Goal: Task Accomplishment & Management: Manage account settings

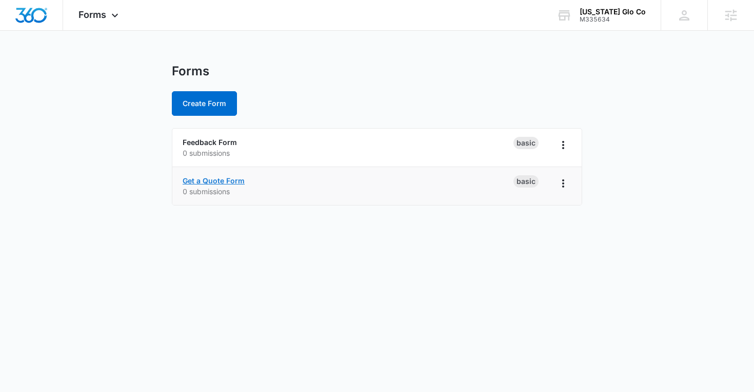
click at [189, 182] on link "Get a Quote Form" at bounding box center [214, 180] width 62 height 9
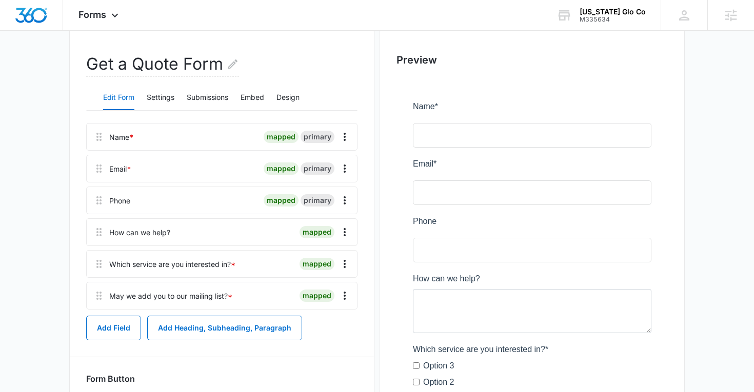
scroll to position [92, 0]
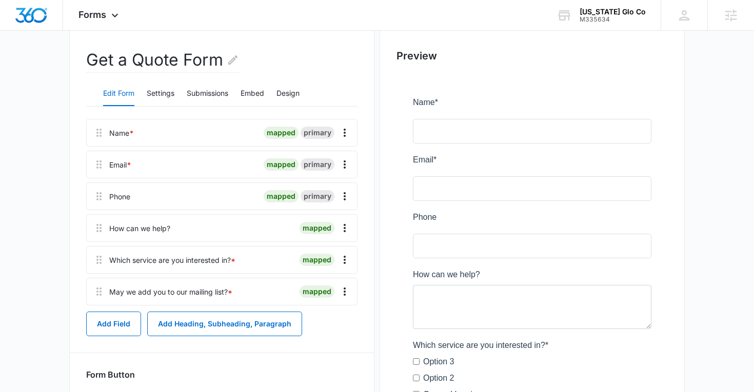
click at [329, 263] on div "mapped" at bounding box center [316, 260] width 35 height 12
click at [190, 261] on div "Which service are you interested in? *" at bounding box center [172, 260] width 126 height 11
click at [348, 261] on icon "Overflow Menu" at bounding box center [344, 260] width 12 height 12
click at [319, 286] on div "Edit" at bounding box center [317, 288] width 22 height 7
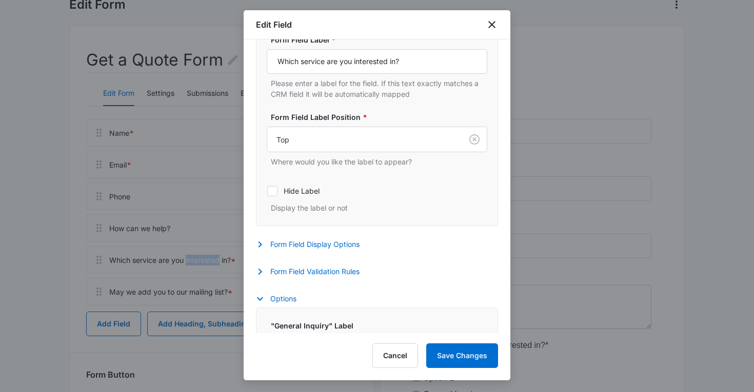
select select "350"
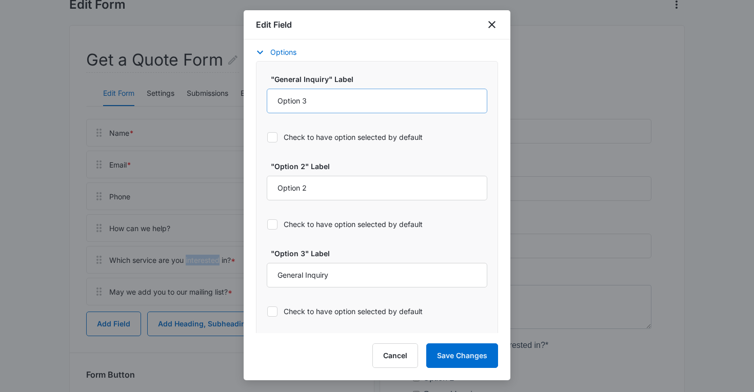
scroll to position [509, 0]
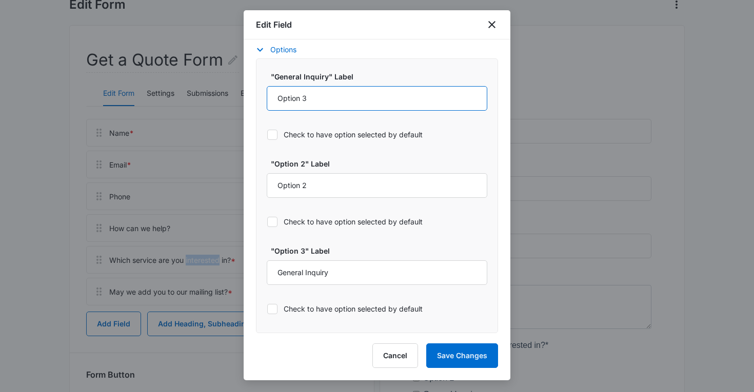
click at [320, 93] on input "Option 3" at bounding box center [377, 98] width 221 height 25
type input "Permanent Lighting"
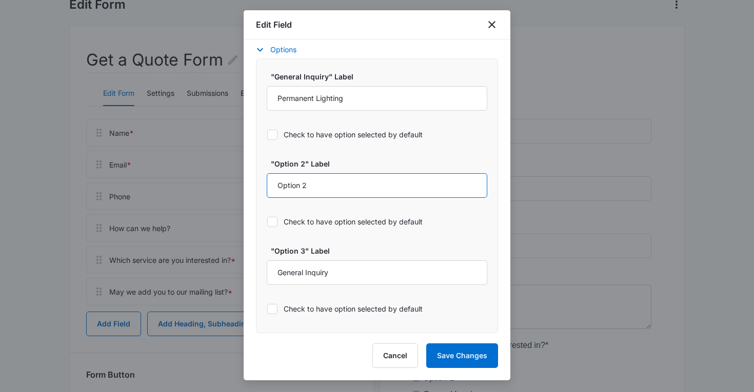
click at [315, 182] on input "Option 2" at bounding box center [377, 185] width 221 height 25
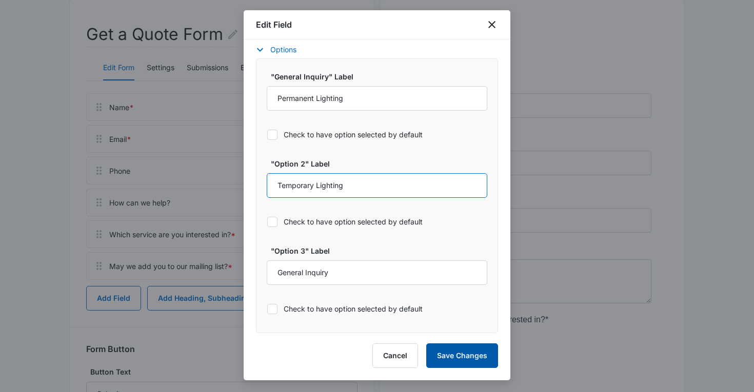
type input "Temporary Lighting"
click at [462, 359] on button "Save Changes" at bounding box center [462, 356] width 72 height 25
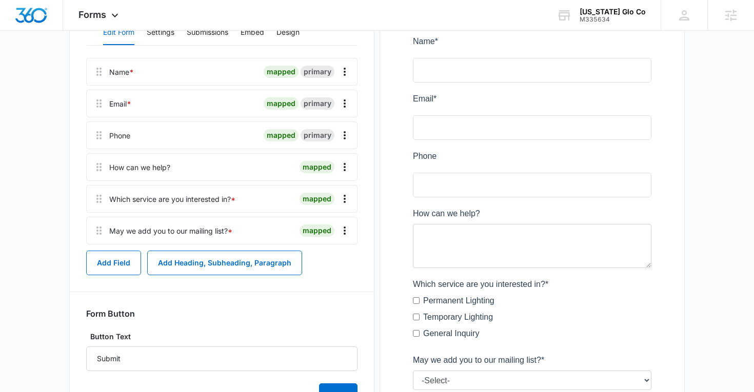
scroll to position [0, 0]
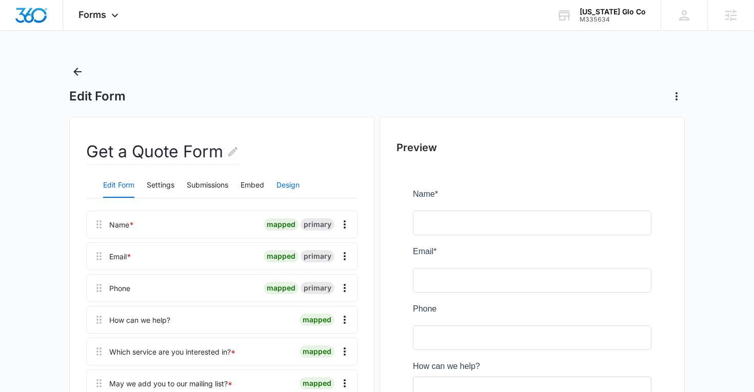
click at [281, 185] on button "Design" at bounding box center [287, 185] width 23 height 25
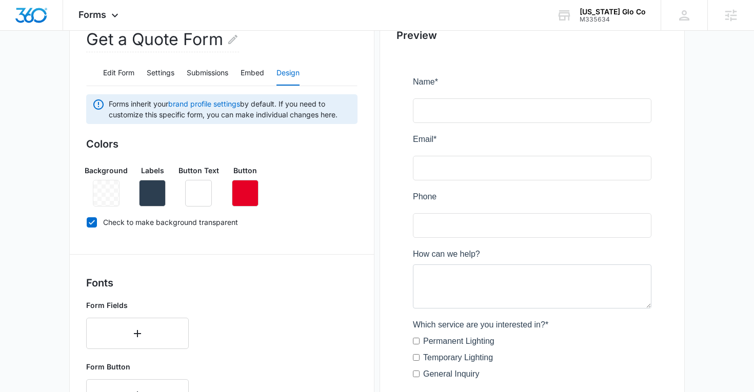
scroll to position [82, 0]
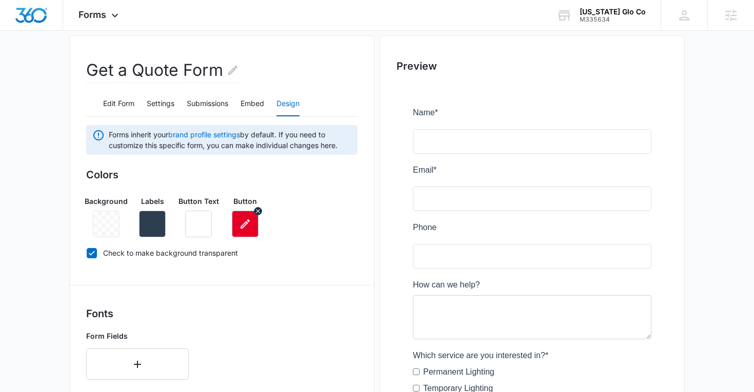
click at [244, 224] on icon "button" at bounding box center [245, 223] width 9 height 9
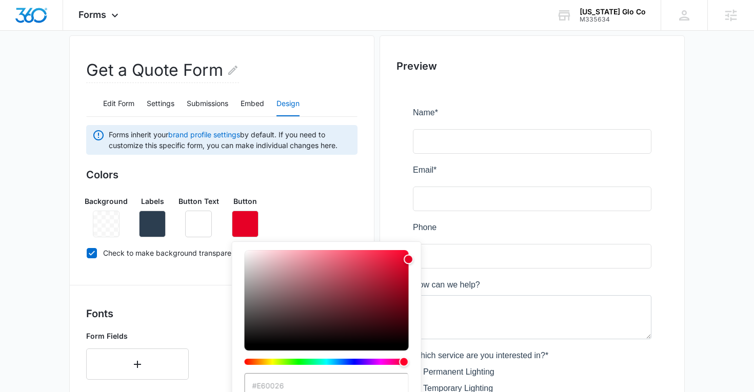
click at [282, 199] on div "Background Labels Button Text Button #E60026 Brand Colors" at bounding box center [221, 213] width 271 height 50
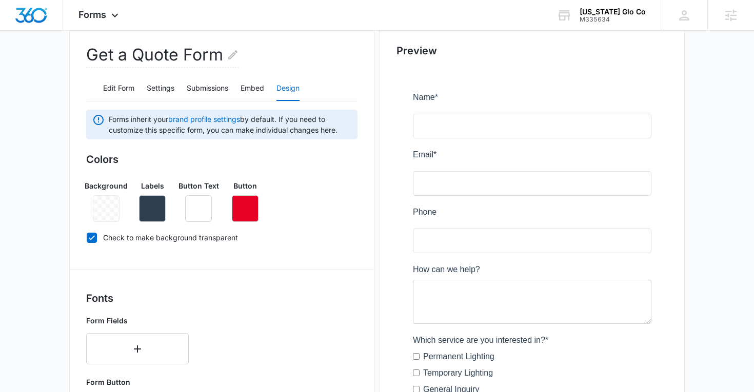
scroll to position [110, 0]
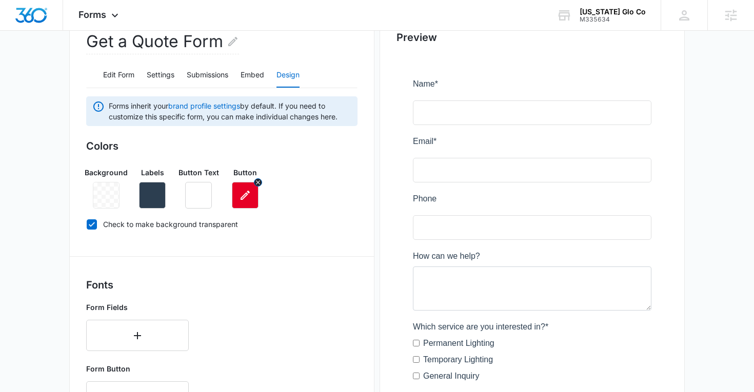
click at [244, 192] on icon "button" at bounding box center [245, 195] width 12 height 12
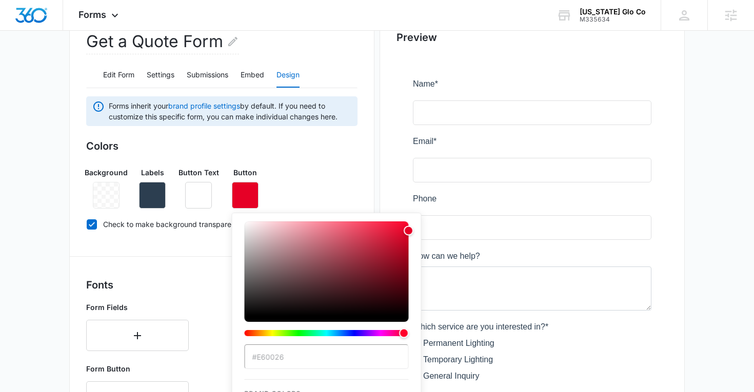
click at [180, 284] on h3 "Fonts" at bounding box center [221, 284] width 271 height 15
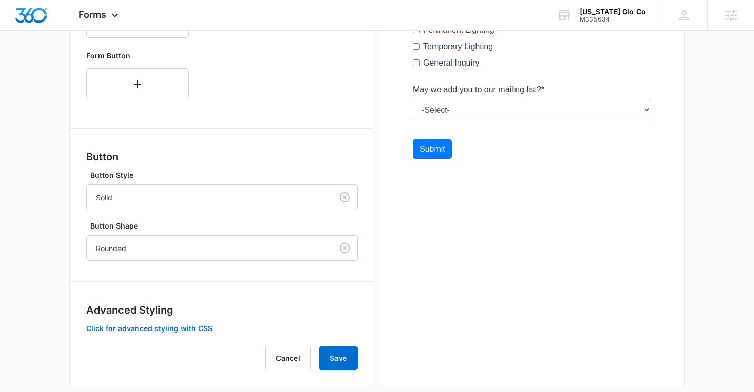
scroll to position [440, 0]
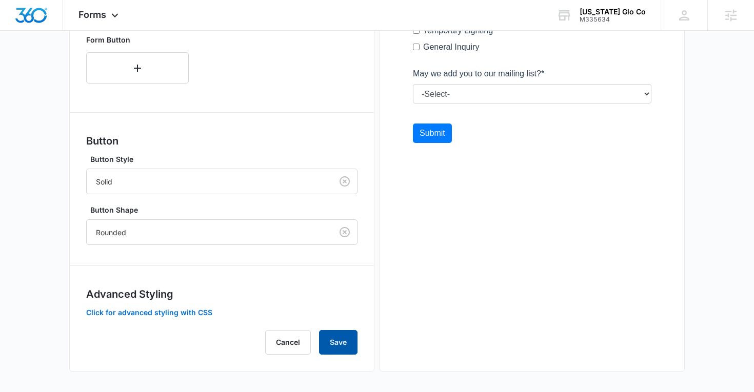
click at [330, 345] on button "Save" at bounding box center [338, 342] width 38 height 25
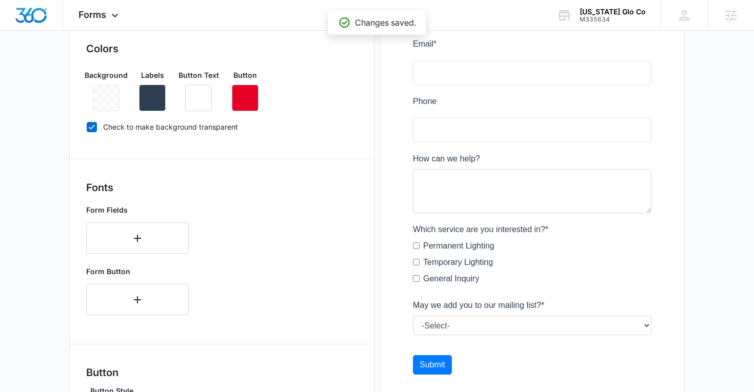
scroll to position [174, 0]
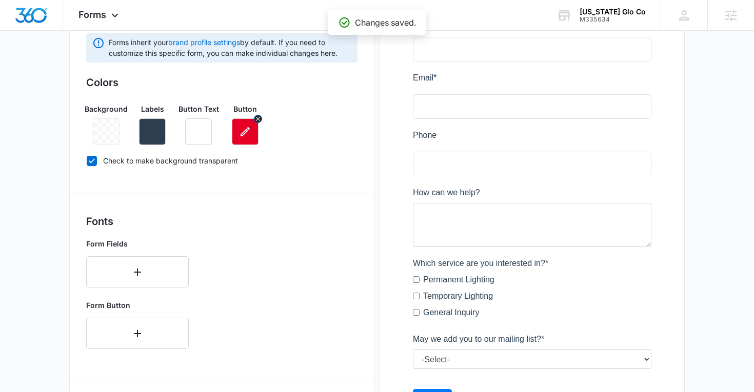
click at [241, 128] on icon "button" at bounding box center [245, 132] width 12 height 12
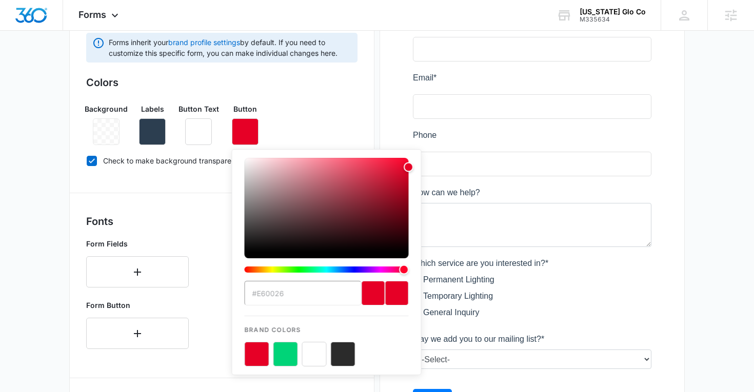
click at [362, 292] on div "previous color" at bounding box center [374, 293] width 24 height 25
click at [286, 354] on button "color-picker-container" at bounding box center [285, 354] width 25 height 25
type input "#00D478"
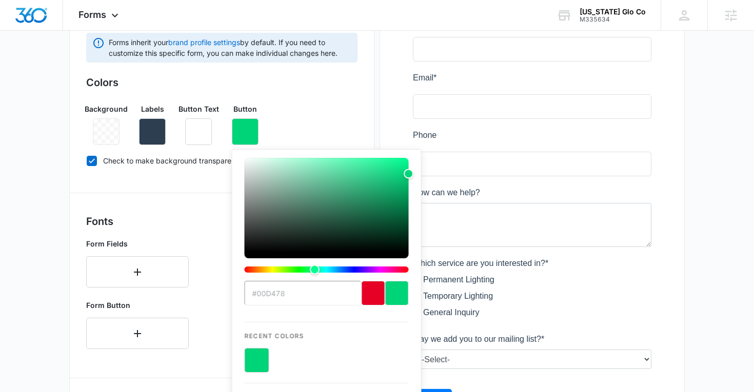
click at [194, 239] on div "Form Fields" at bounding box center [221, 262] width 271 height 57
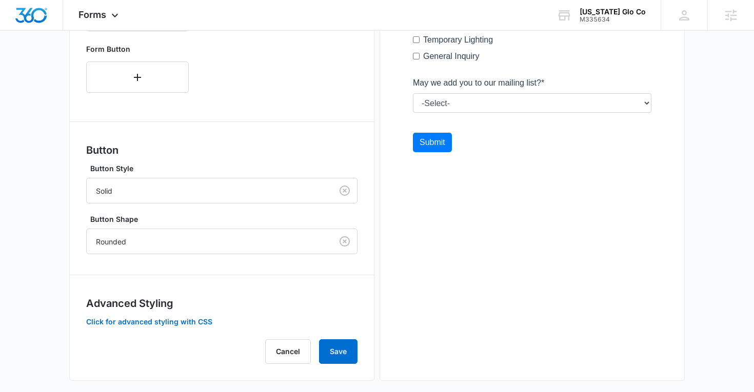
scroll to position [440, 0]
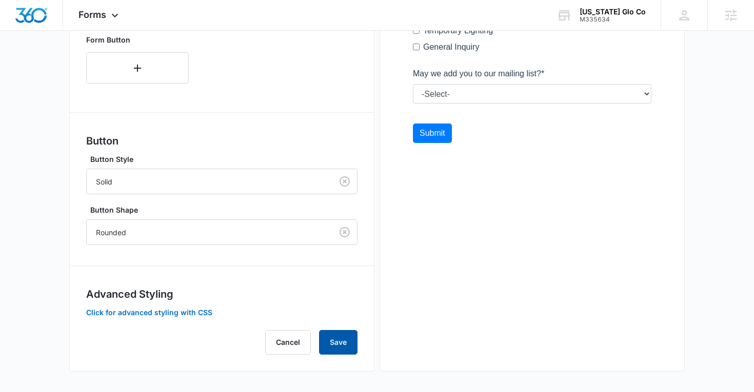
click at [352, 342] on button "Save" at bounding box center [338, 342] width 38 height 25
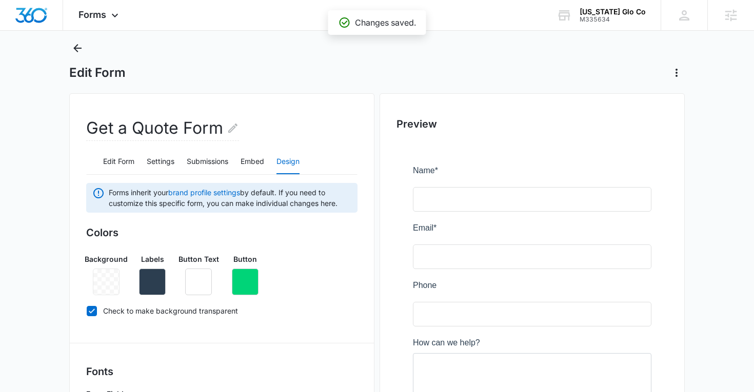
scroll to position [0, 0]
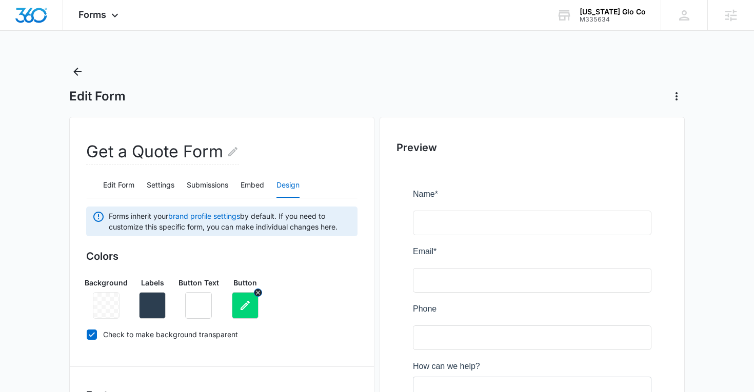
click at [244, 302] on icon "button" at bounding box center [245, 305] width 12 height 12
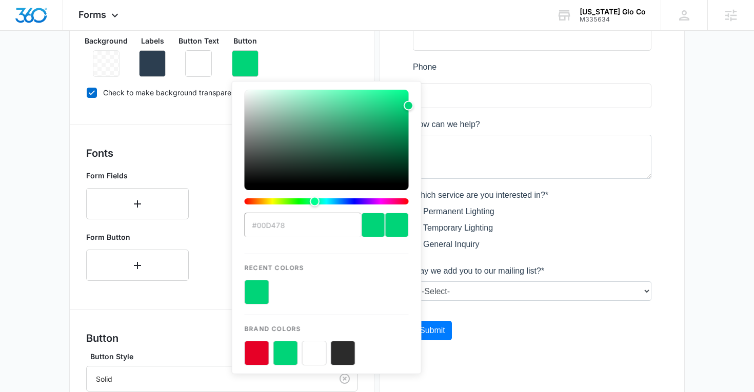
click at [262, 352] on button "color-picker-container" at bounding box center [257, 353] width 25 height 25
type input "#E60026"
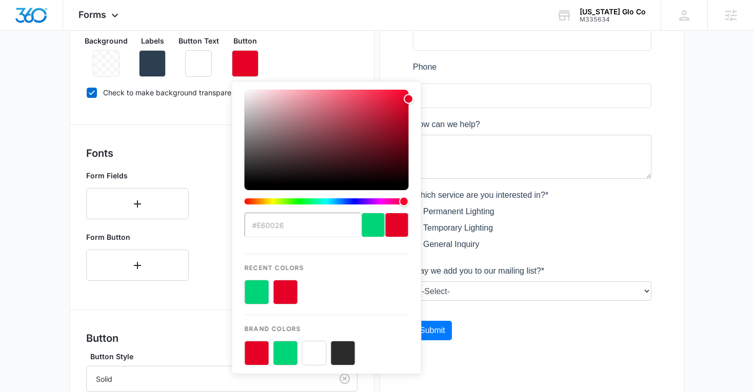
click at [181, 312] on div "Forms inherit your brand profile settings by default. If you need to customize …" at bounding box center [221, 259] width 271 height 588
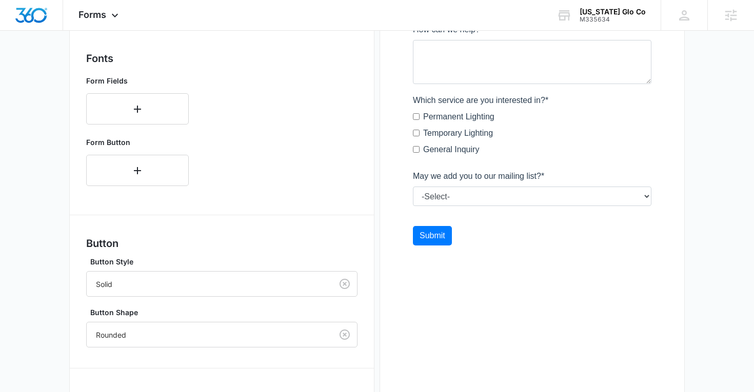
scroll to position [440, 0]
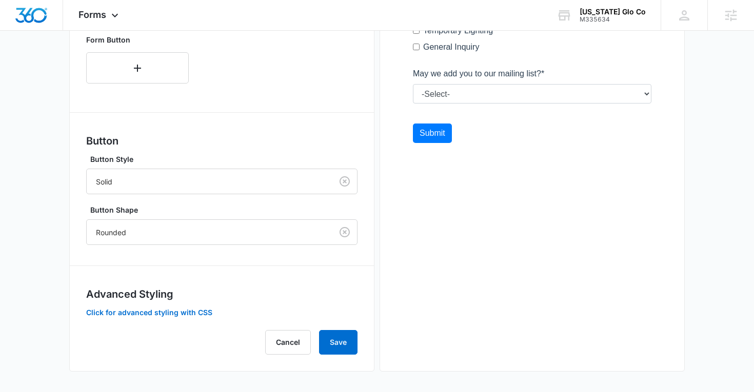
click at [334, 355] on div "Get a Quote Form Edit Form Settings Submissions Embed Design Forms inherit your…" at bounding box center [221, 24] width 305 height 694
click at [335, 344] on button "Save" at bounding box center [338, 342] width 38 height 25
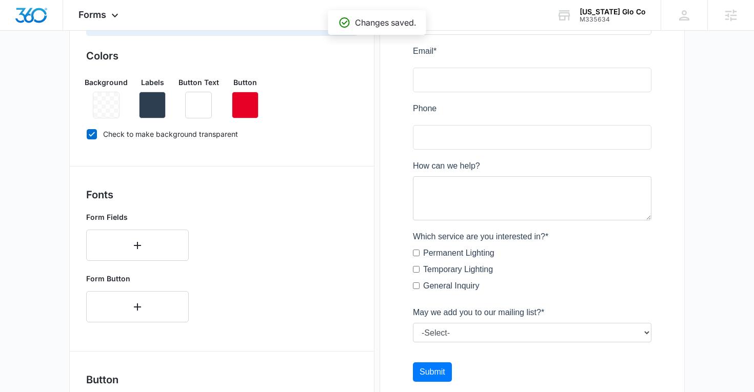
scroll to position [188, 0]
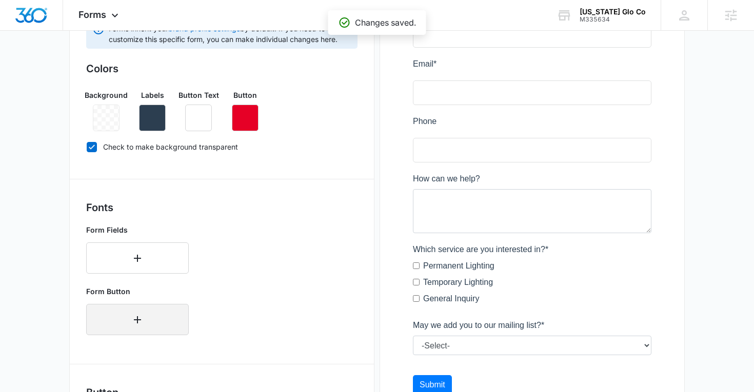
click at [154, 322] on button "button" at bounding box center [137, 319] width 103 height 31
click at [229, 302] on div "Form Button Select... Select..." at bounding box center [221, 321] width 271 height 79
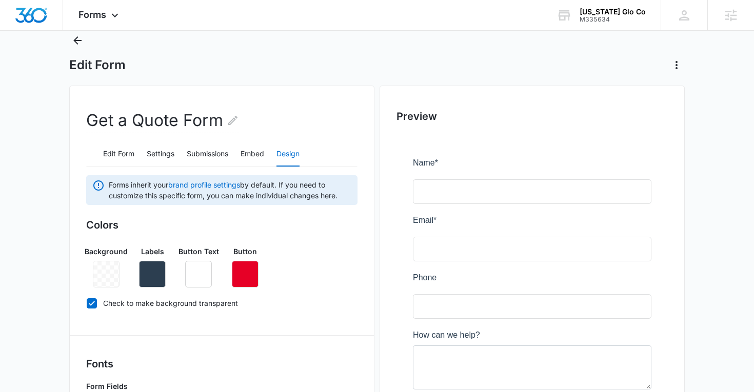
scroll to position [25, 0]
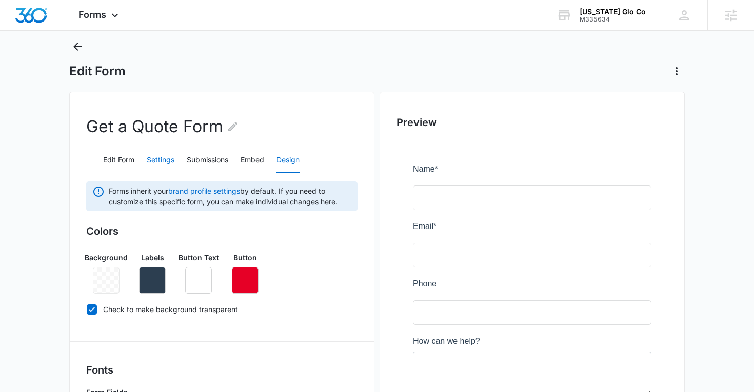
click at [169, 161] on button "Settings" at bounding box center [161, 160] width 28 height 25
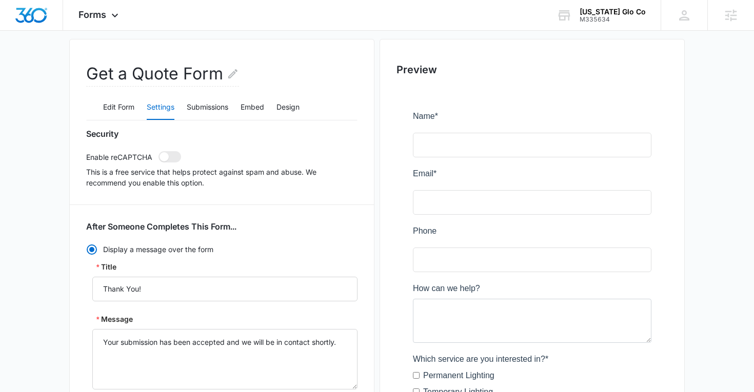
scroll to position [0, 0]
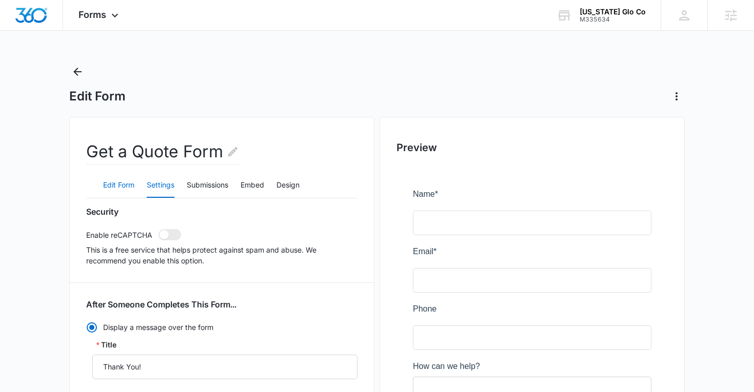
click at [126, 182] on button "Edit Form" at bounding box center [118, 185] width 31 height 25
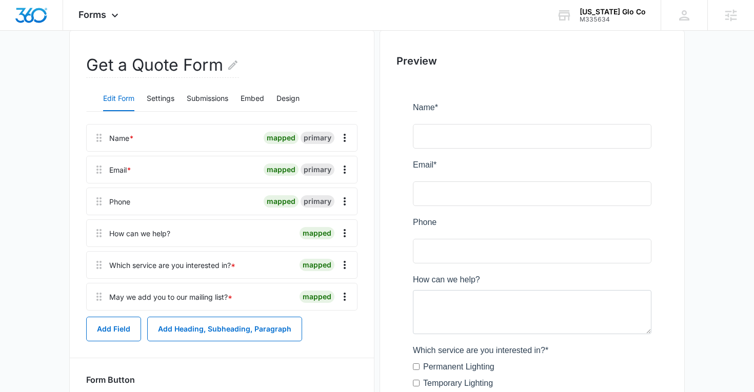
scroll to position [259, 0]
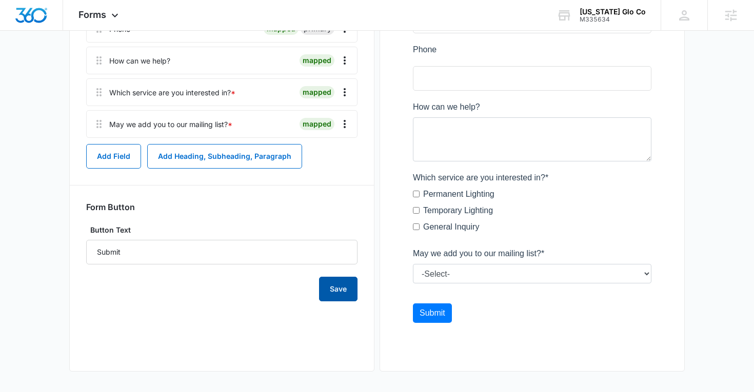
click at [335, 287] on button "Save" at bounding box center [338, 289] width 38 height 25
click at [103, 26] on div "Forms Apps Reputation Websites Forms CRM Email Social Content Intelligence File…" at bounding box center [99, 15] width 73 height 30
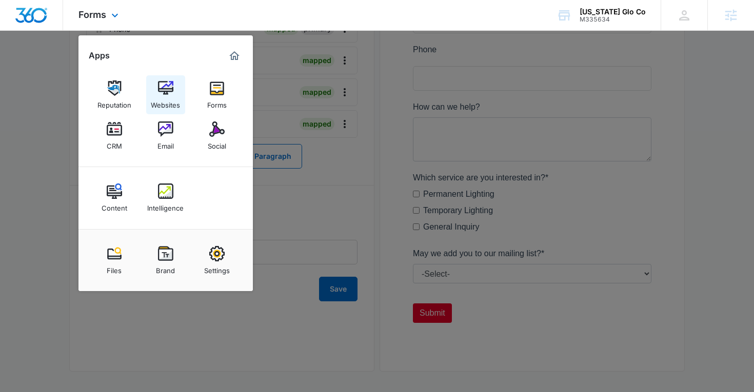
click at [170, 81] on img at bounding box center [165, 88] width 15 height 15
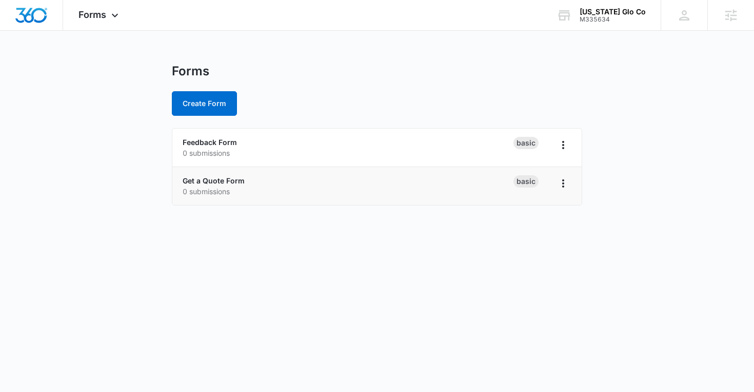
click at [208, 174] on li "Get a Quote Form 0 submissions Basic" at bounding box center [376, 186] width 409 height 38
click at [208, 181] on link "Get a Quote Form" at bounding box center [214, 180] width 62 height 9
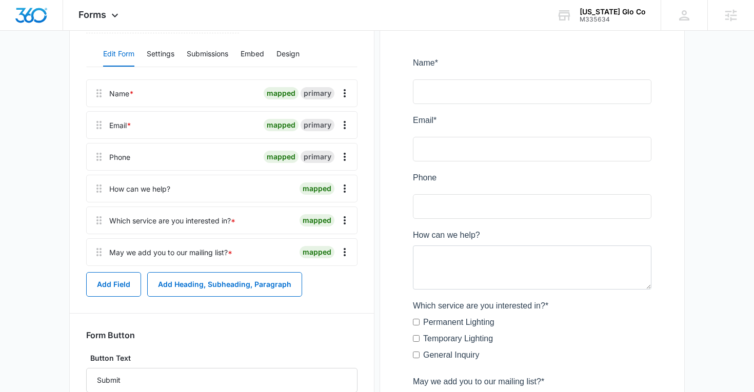
scroll to position [10, 0]
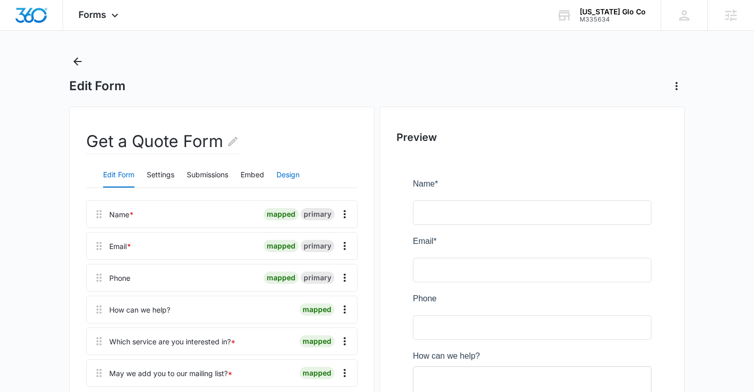
click at [290, 175] on button "Design" at bounding box center [287, 175] width 23 height 25
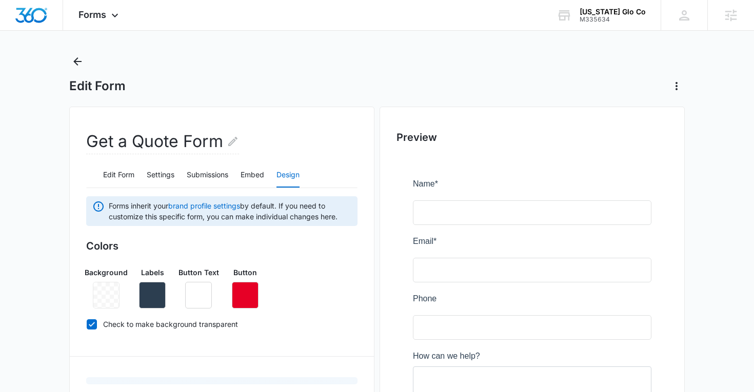
click at [92, 324] on icon at bounding box center [92, 324] width 6 height 5
click at [87, 324] on input "Check to make background transparent" at bounding box center [86, 324] width 1 height 1
checkbox input "false"
click at [102, 300] on icon "button" at bounding box center [106, 295] width 12 height 12
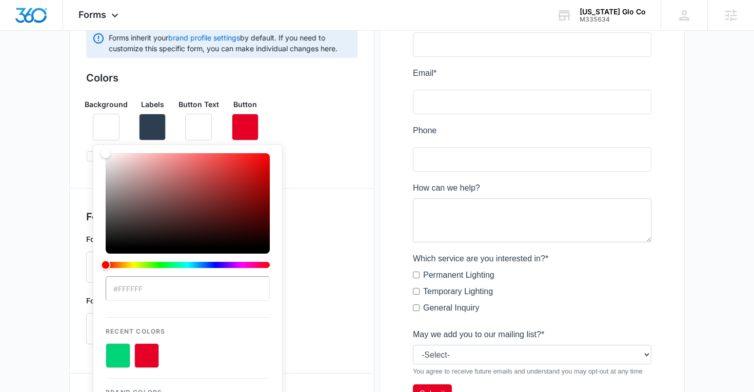
scroll to position [181, 0]
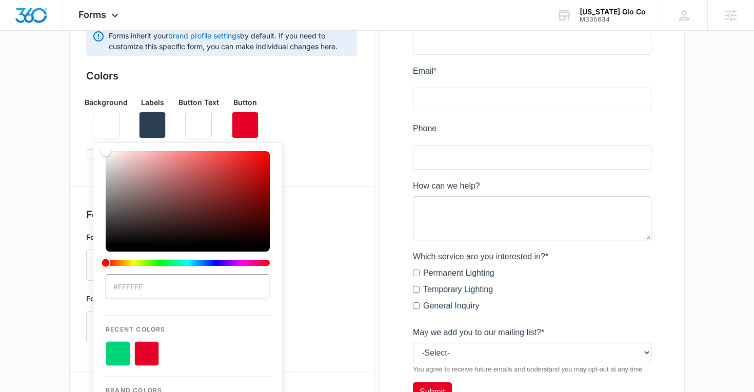
click at [118, 349] on button "color-picker-container" at bounding box center [118, 354] width 25 height 25
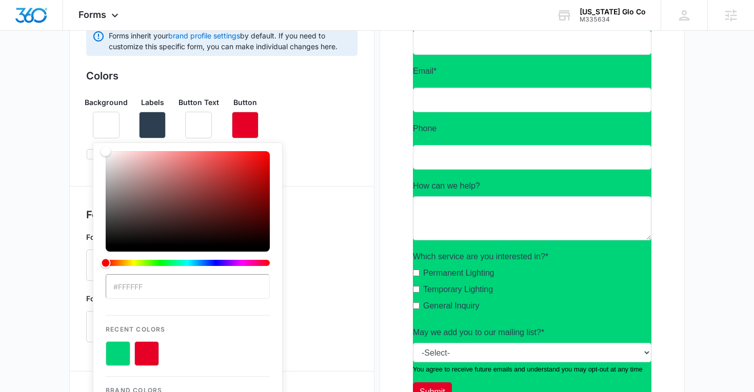
type input "#00D478"
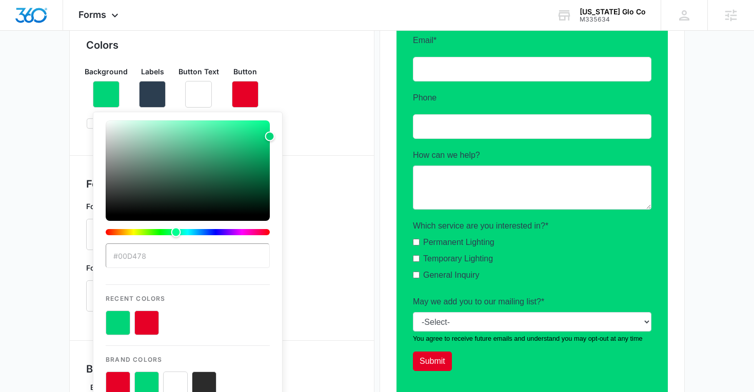
click at [323, 249] on div "Form Fields" at bounding box center [221, 225] width 271 height 57
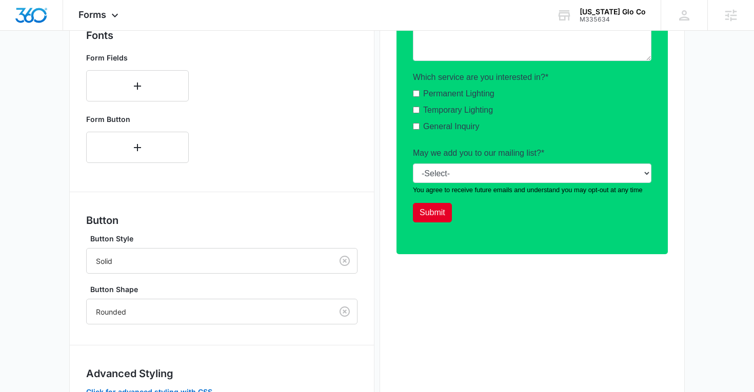
scroll to position [424, 0]
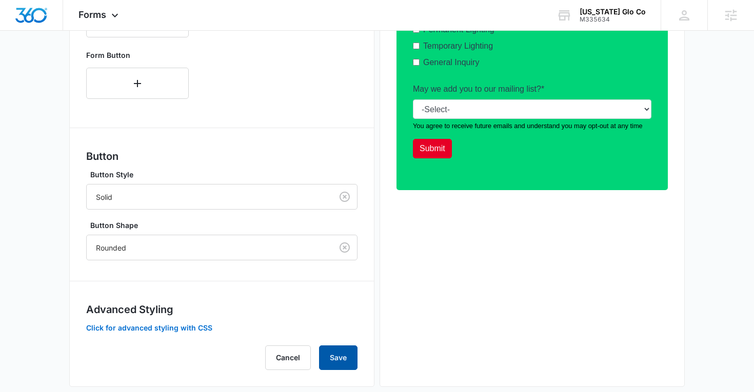
click at [326, 355] on button "Save" at bounding box center [338, 358] width 38 height 25
click at [119, 13] on icon at bounding box center [115, 18] width 12 height 12
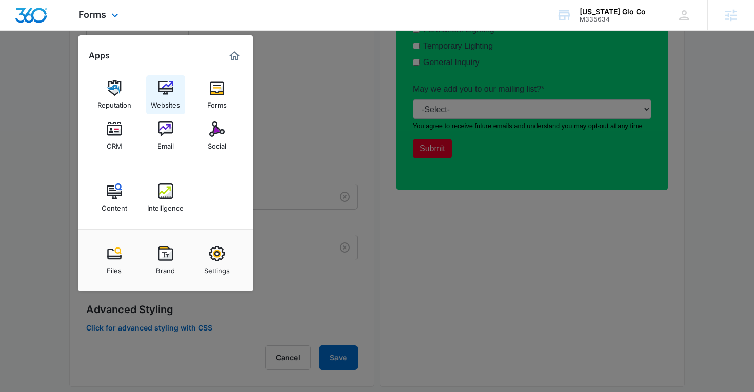
click at [170, 111] on link "Websites" at bounding box center [165, 94] width 39 height 39
